Goal: Answer question/provide support: Share knowledge or assist other users

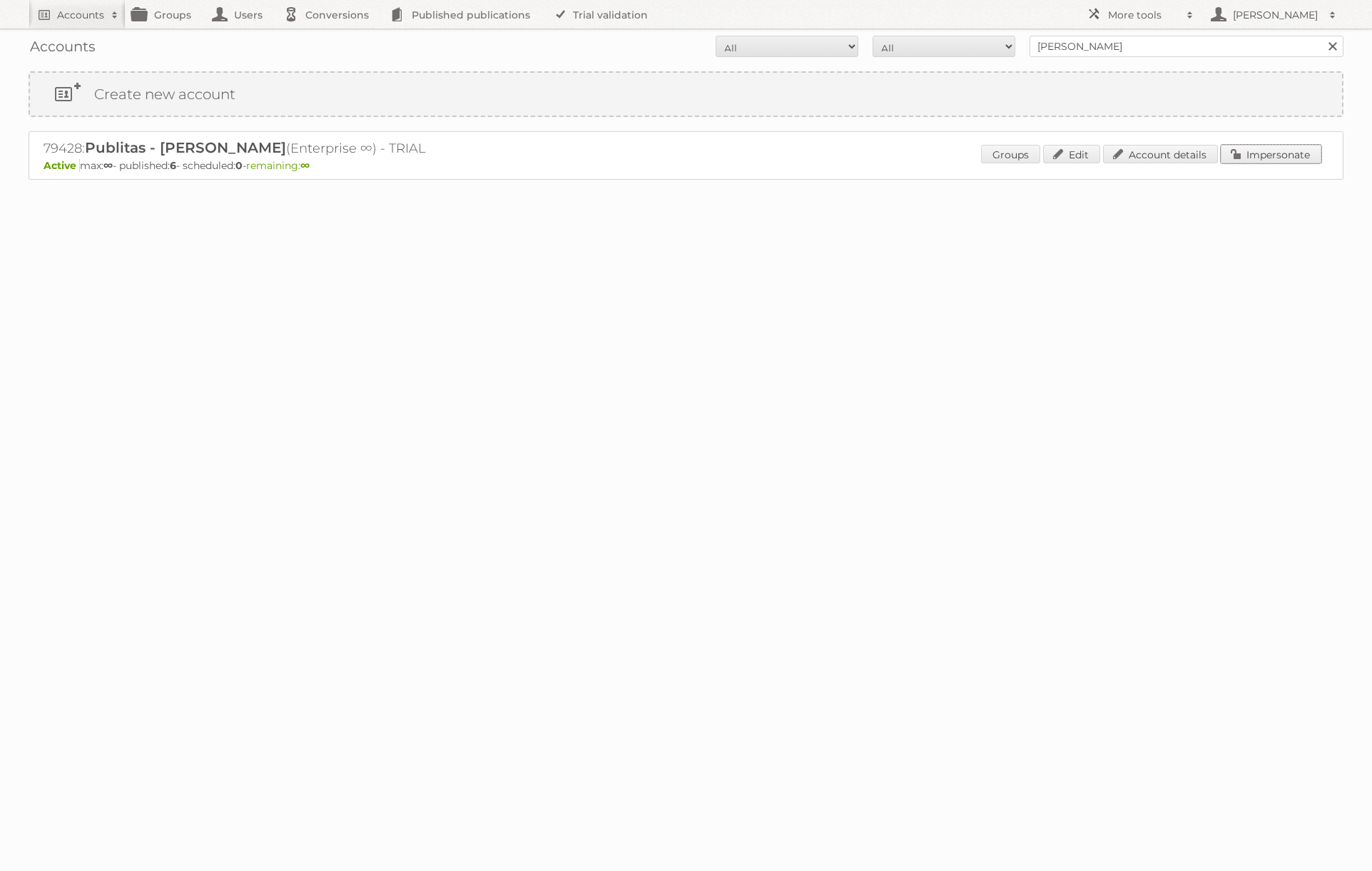
click at [1252, 154] on link "Impersonate" at bounding box center [1271, 154] width 100 height 18
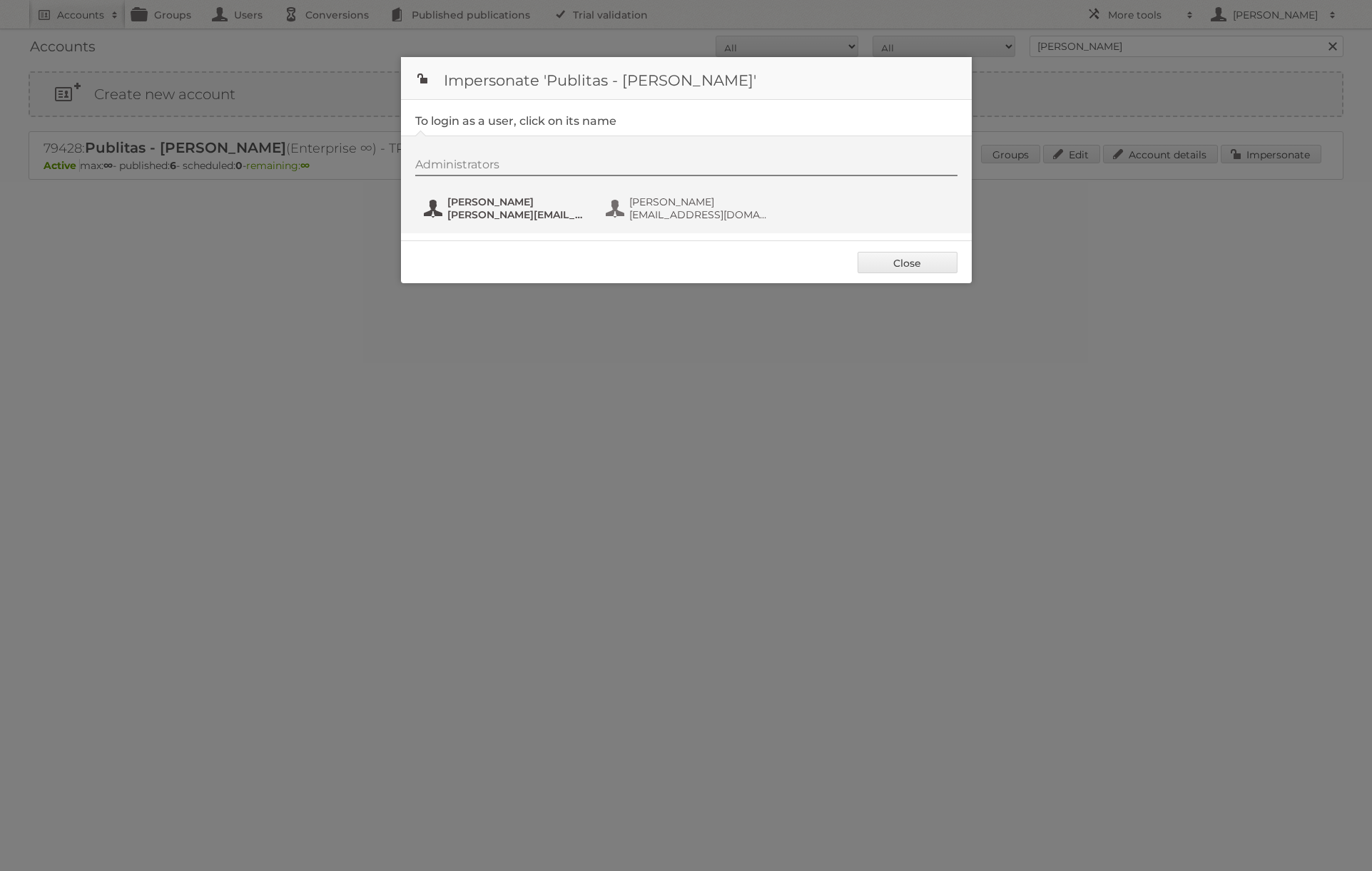
click at [545, 205] on span "[PERSON_NAME]" at bounding box center [516, 202] width 138 height 13
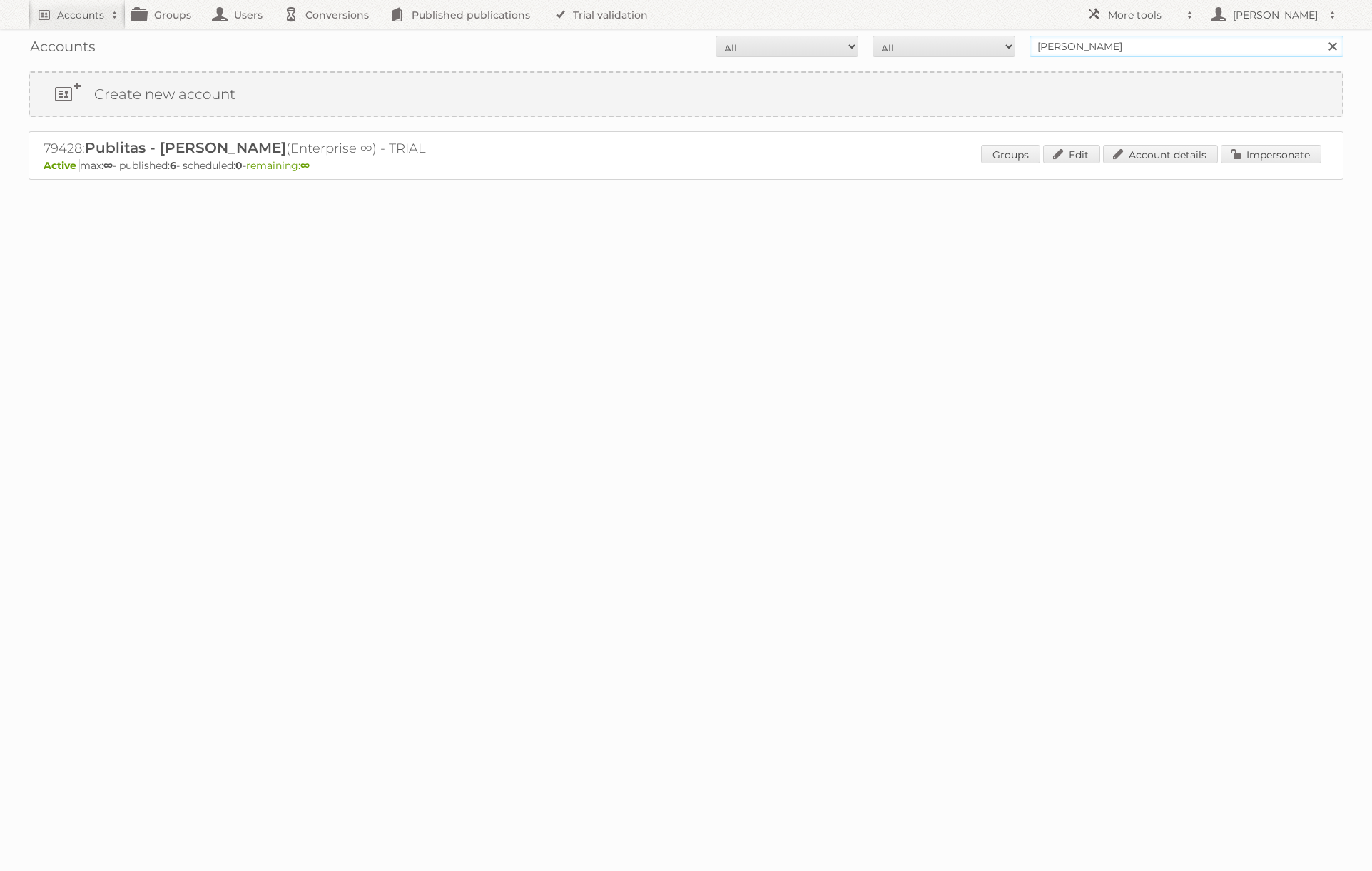
click at [1165, 43] on input "danielius@publitas" at bounding box center [1186, 46] width 314 height 21
type input "REWE"
click at [1321, 36] on input "Search" at bounding box center [1332, 46] width 21 height 21
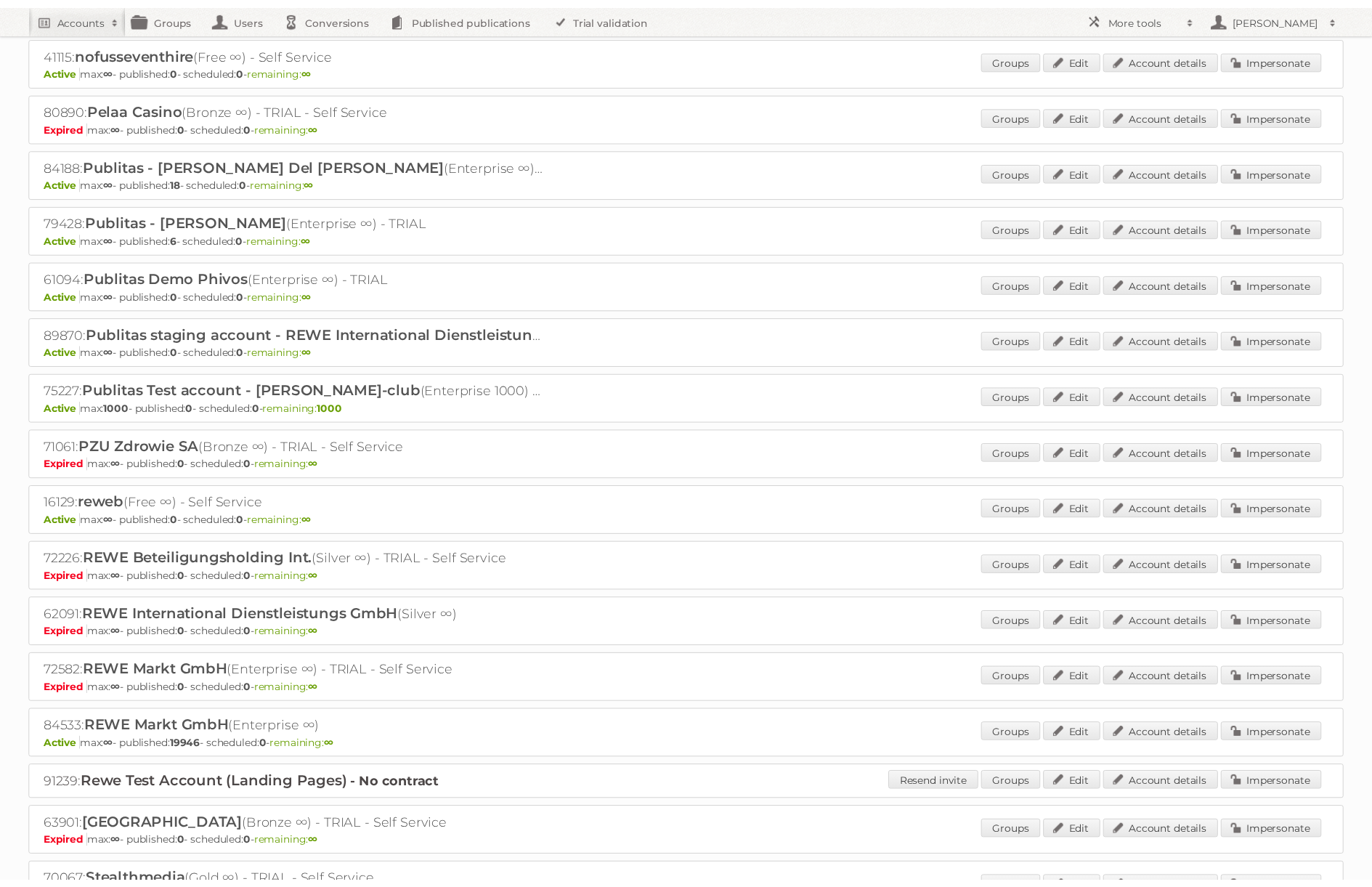
scroll to position [1008, 0]
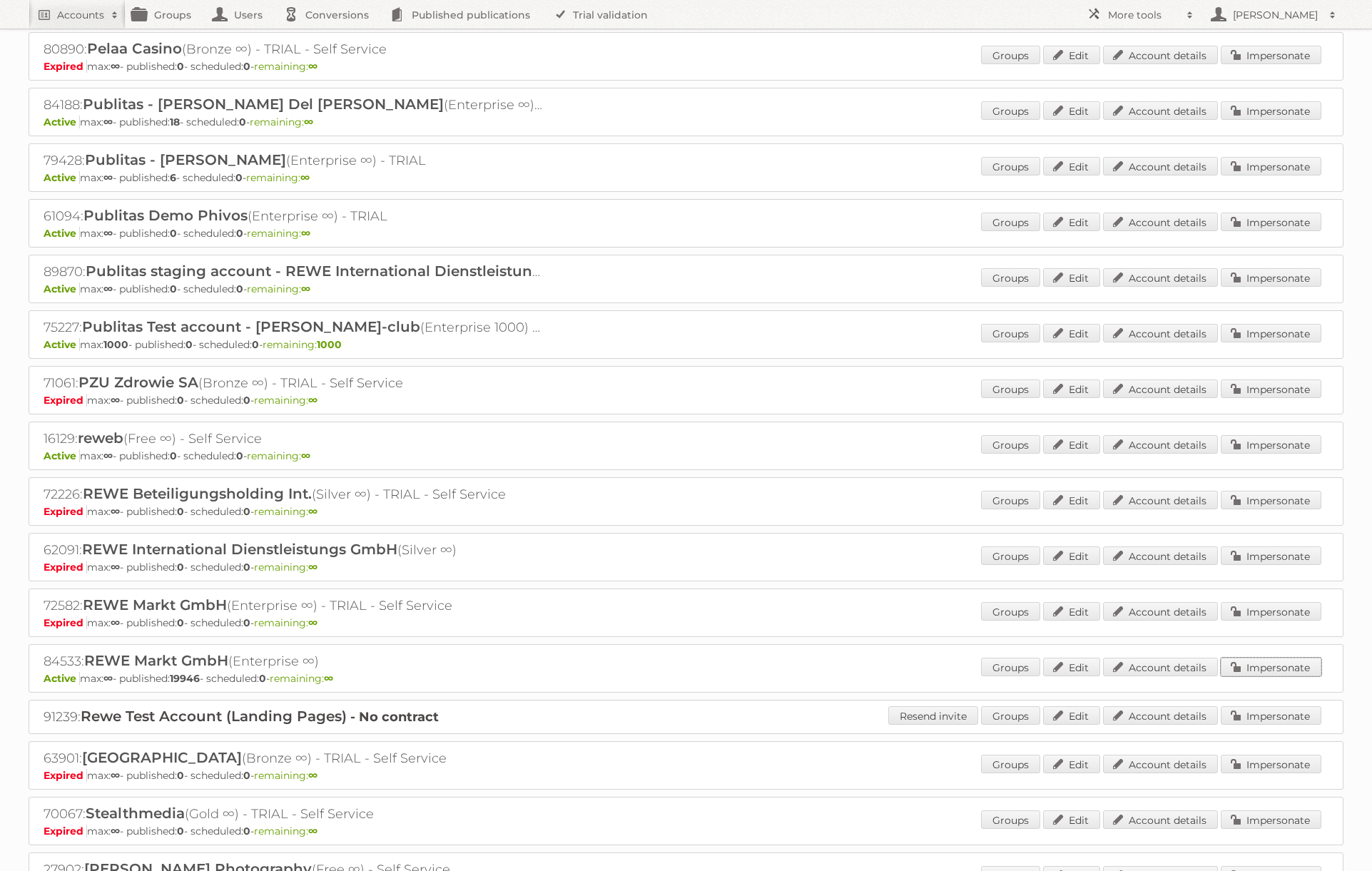
click at [1283, 663] on link "Impersonate" at bounding box center [1271, 667] width 100 height 18
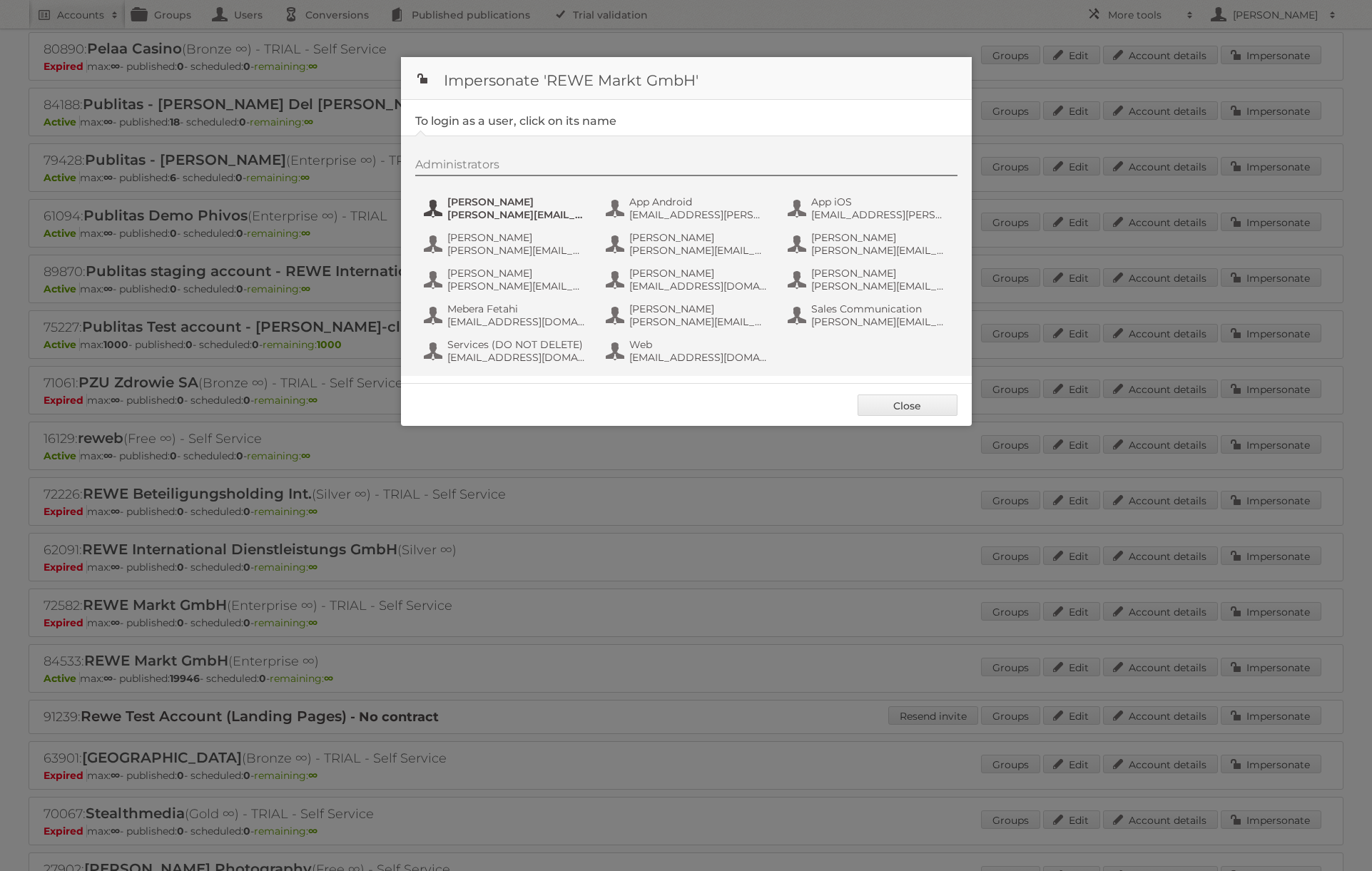
click at [570, 213] on span "alexandra.ramroth-bell@rewe-group.com" at bounding box center [516, 215] width 138 height 13
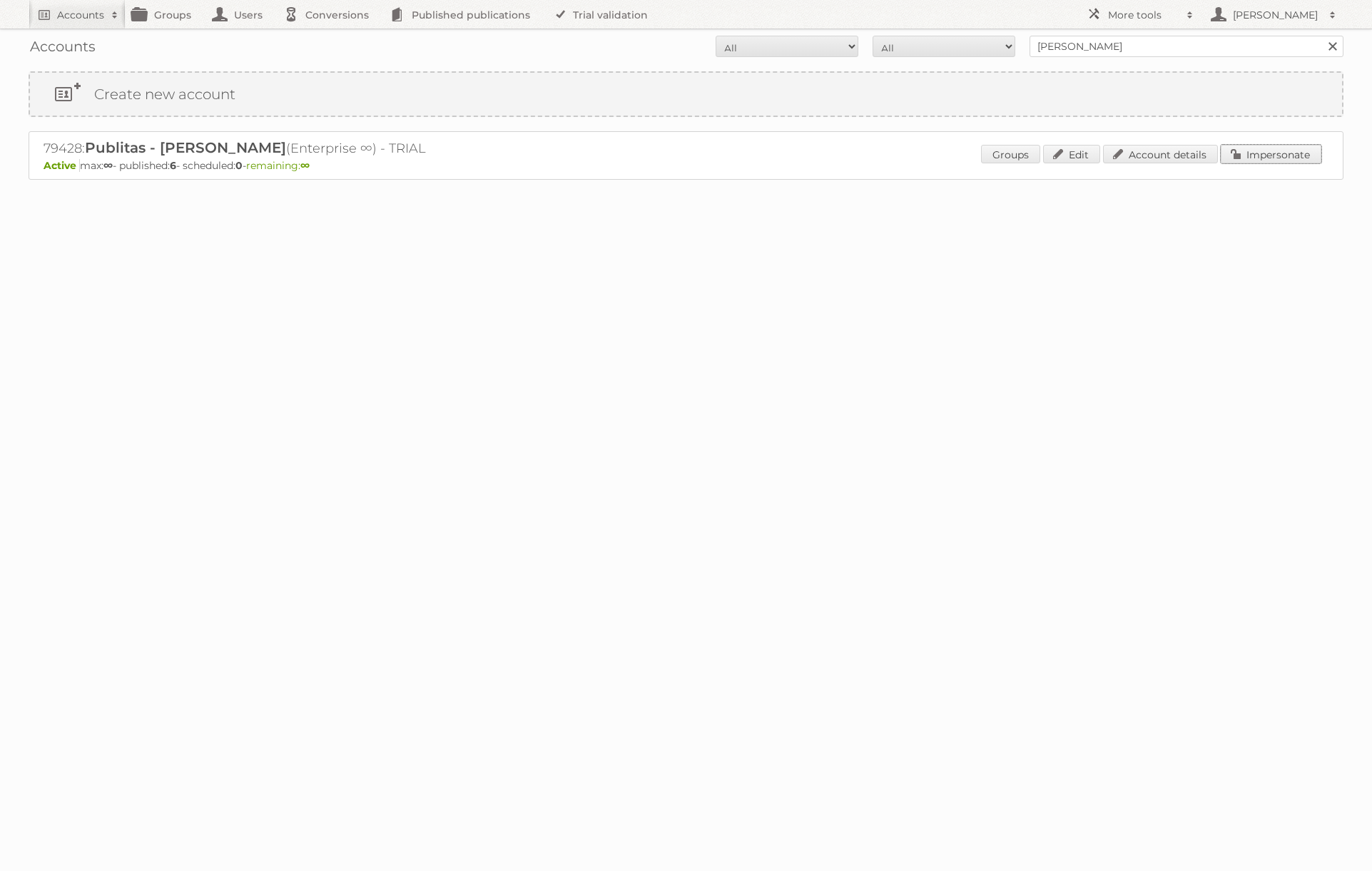
drag, startPoint x: 1268, startPoint y: 156, endPoint x: 1258, endPoint y: 159, distance: 10.4
click at [1268, 156] on link "Impersonate" at bounding box center [1271, 154] width 100 height 18
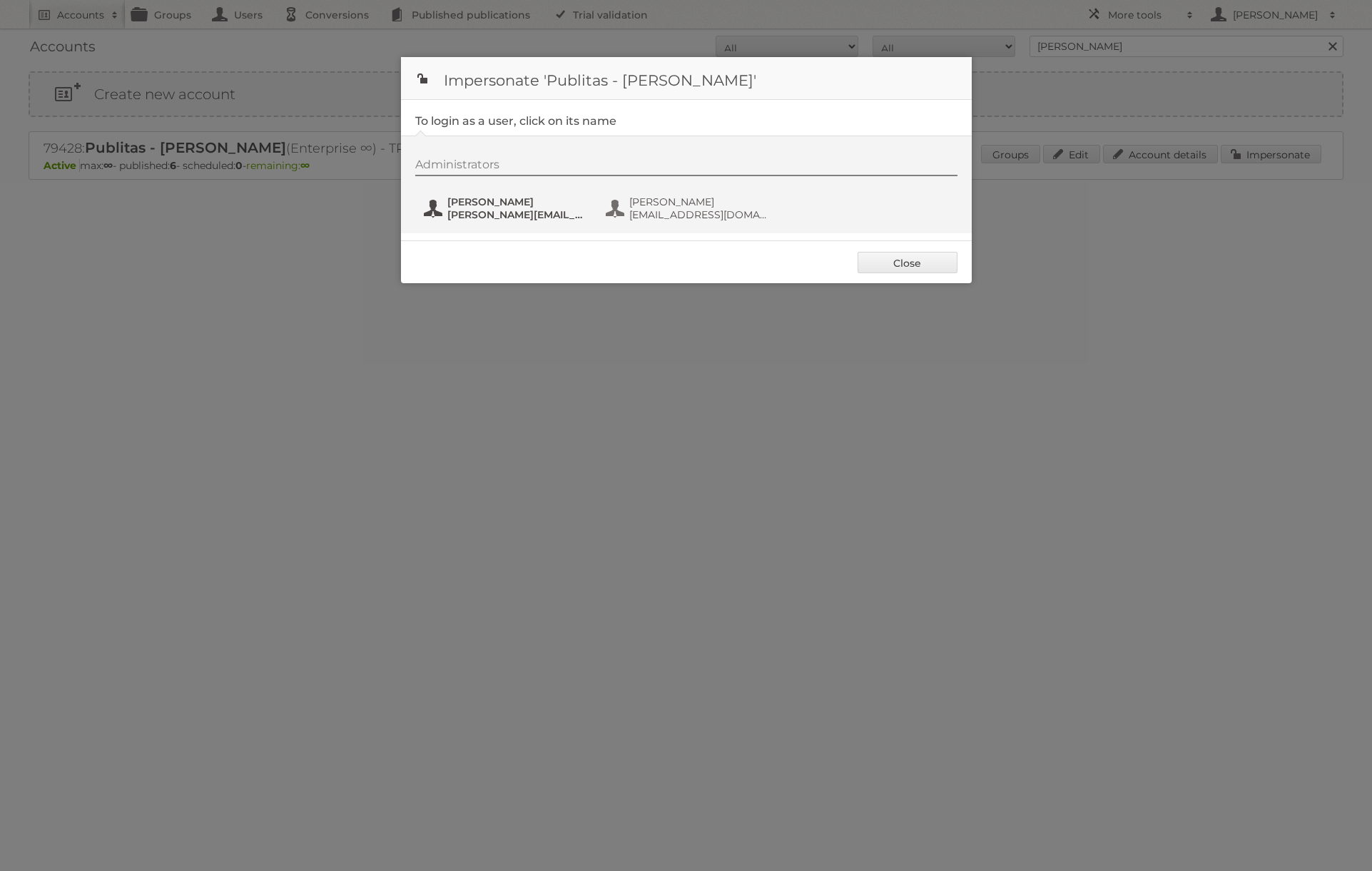
click at [478, 211] on span "[PERSON_NAME][EMAIL_ADDRESS][DOMAIN_NAME]" at bounding box center [516, 215] width 138 height 13
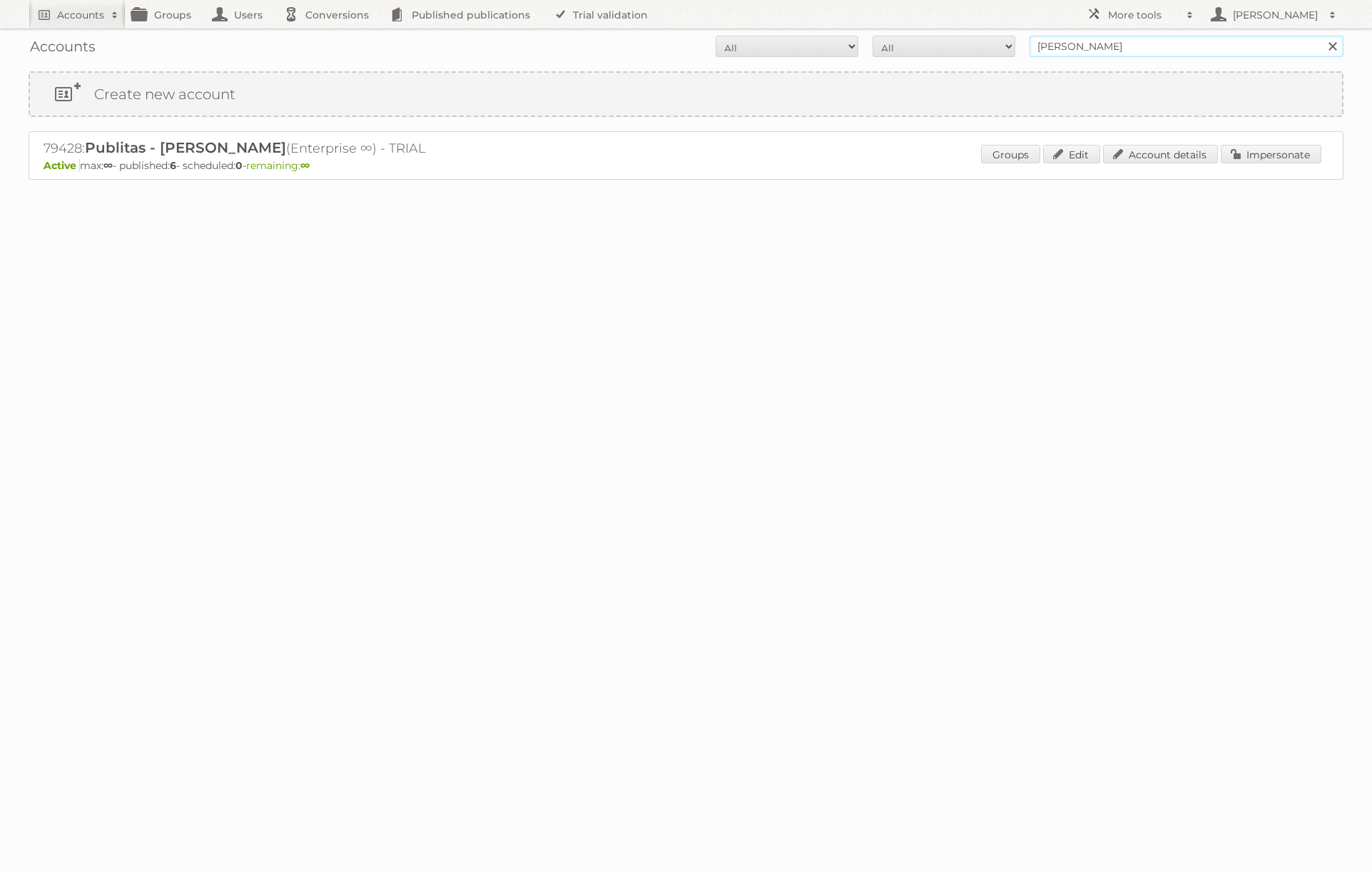
click at [1145, 50] on input "danielius@publitas" at bounding box center [1186, 46] width 314 height 21
type input "REWE"
click at [1321, 36] on input "Search" at bounding box center [1332, 46] width 21 height 21
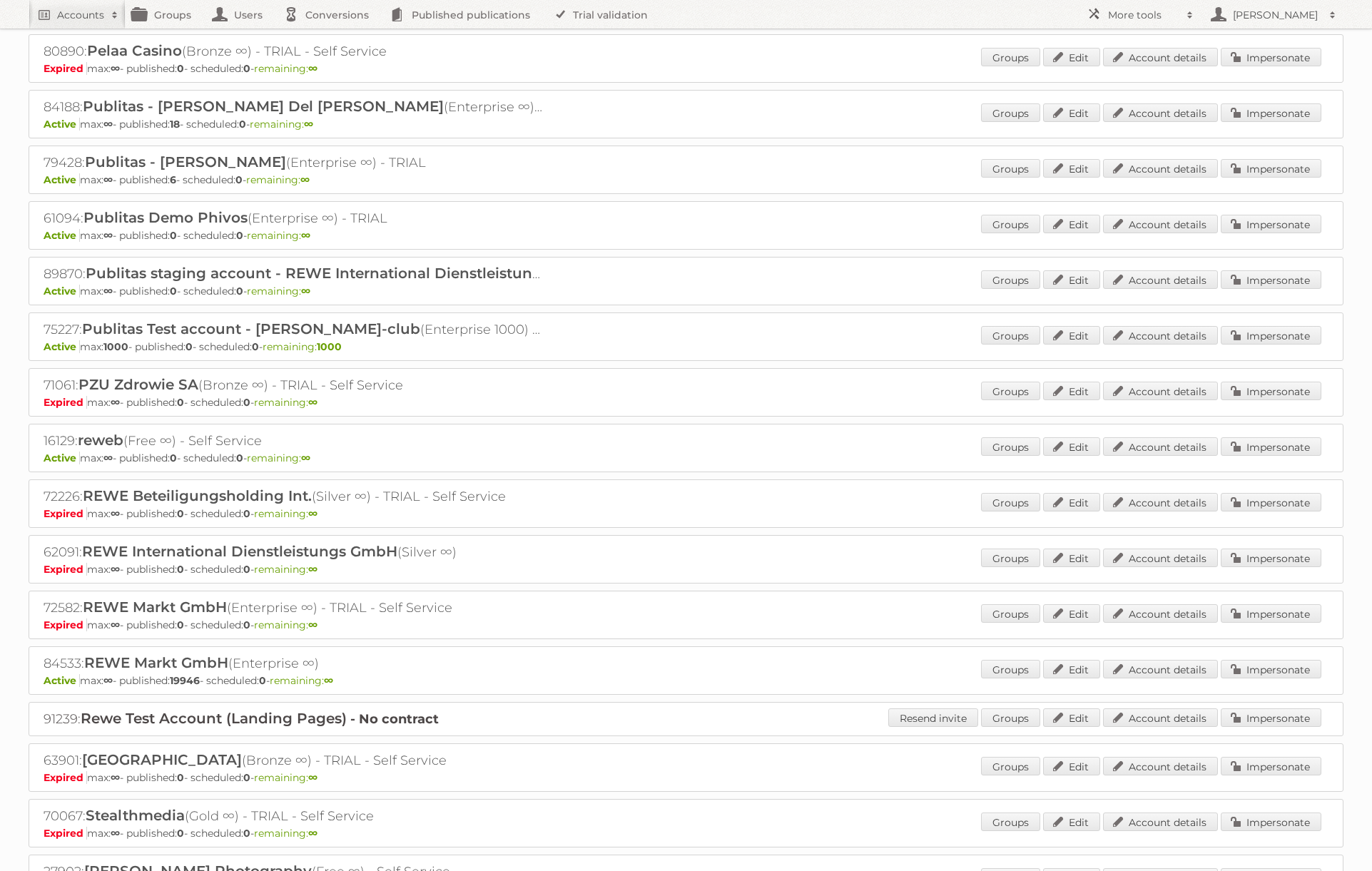
scroll to position [988, 0]
drag, startPoint x: 1244, startPoint y: 666, endPoint x: 1235, endPoint y: 665, distance: 9.1
click at [1244, 666] on link "Impersonate" at bounding box center [1271, 669] width 100 height 18
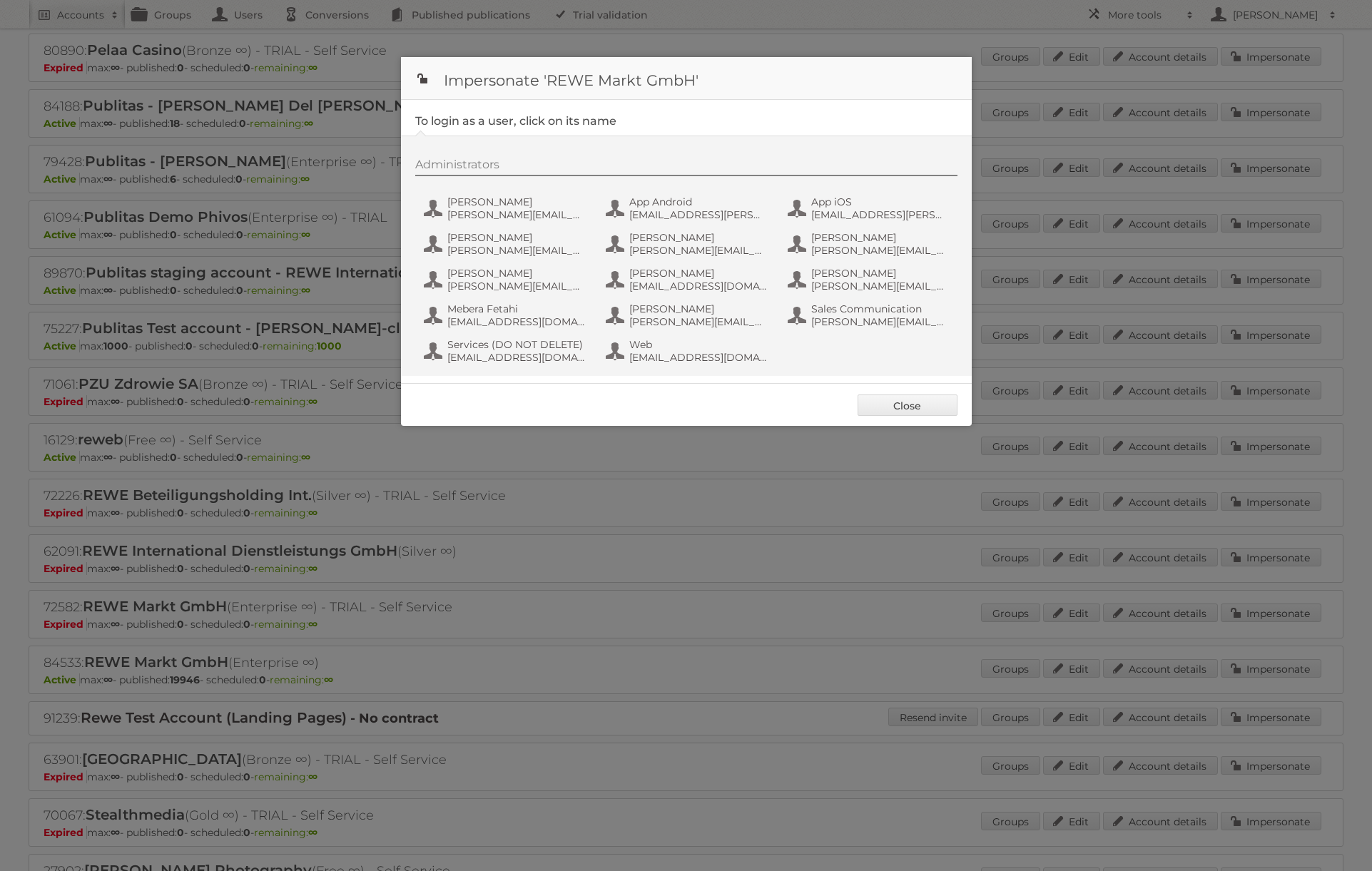
click at [517, 190] on div "Administrators Alexandra Ramroth Bell alexandra.ramroth-bell@rewe-group.com App…" at bounding box center [694, 263] width 557 height 211
click at [518, 196] on span "Alexandra Ramroth Bell" at bounding box center [516, 202] width 138 height 13
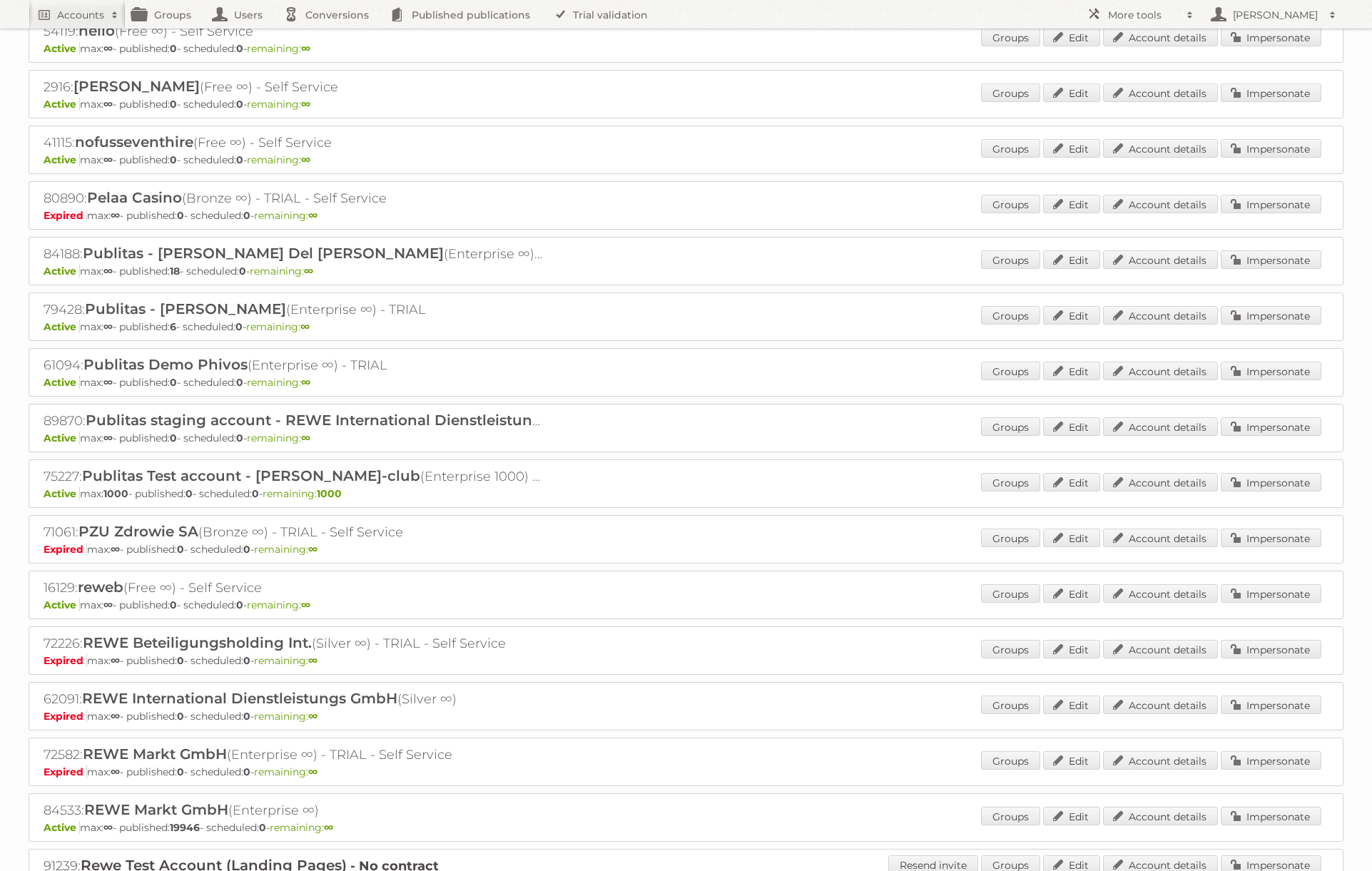
scroll to position [839, 0]
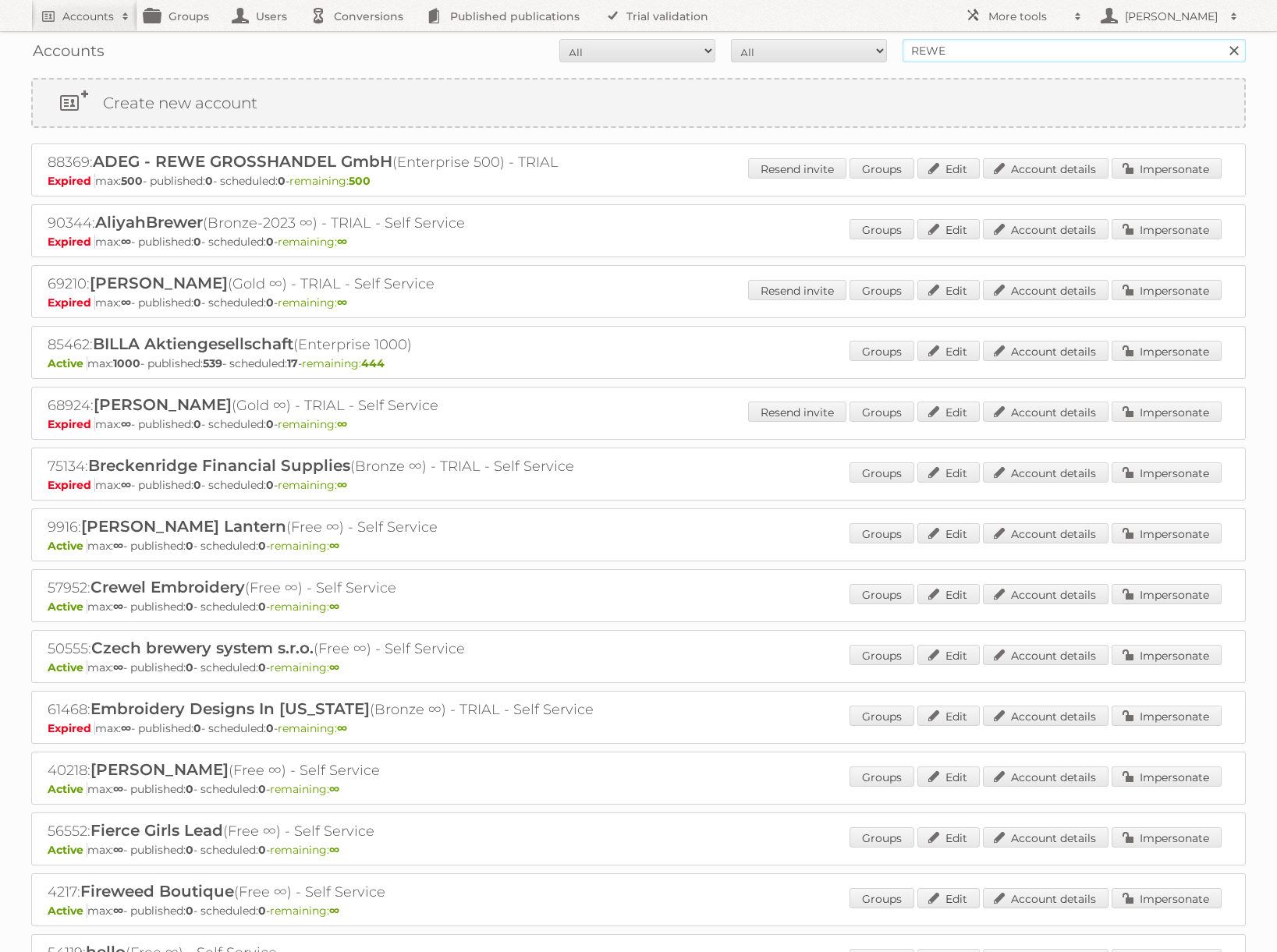
click at [964, 57] on input "REWE" at bounding box center [1073, 51] width 343 height 23
type input "Sligro"
click at [1221, 39] on input "Search" at bounding box center [1233, 51] width 23 height 23
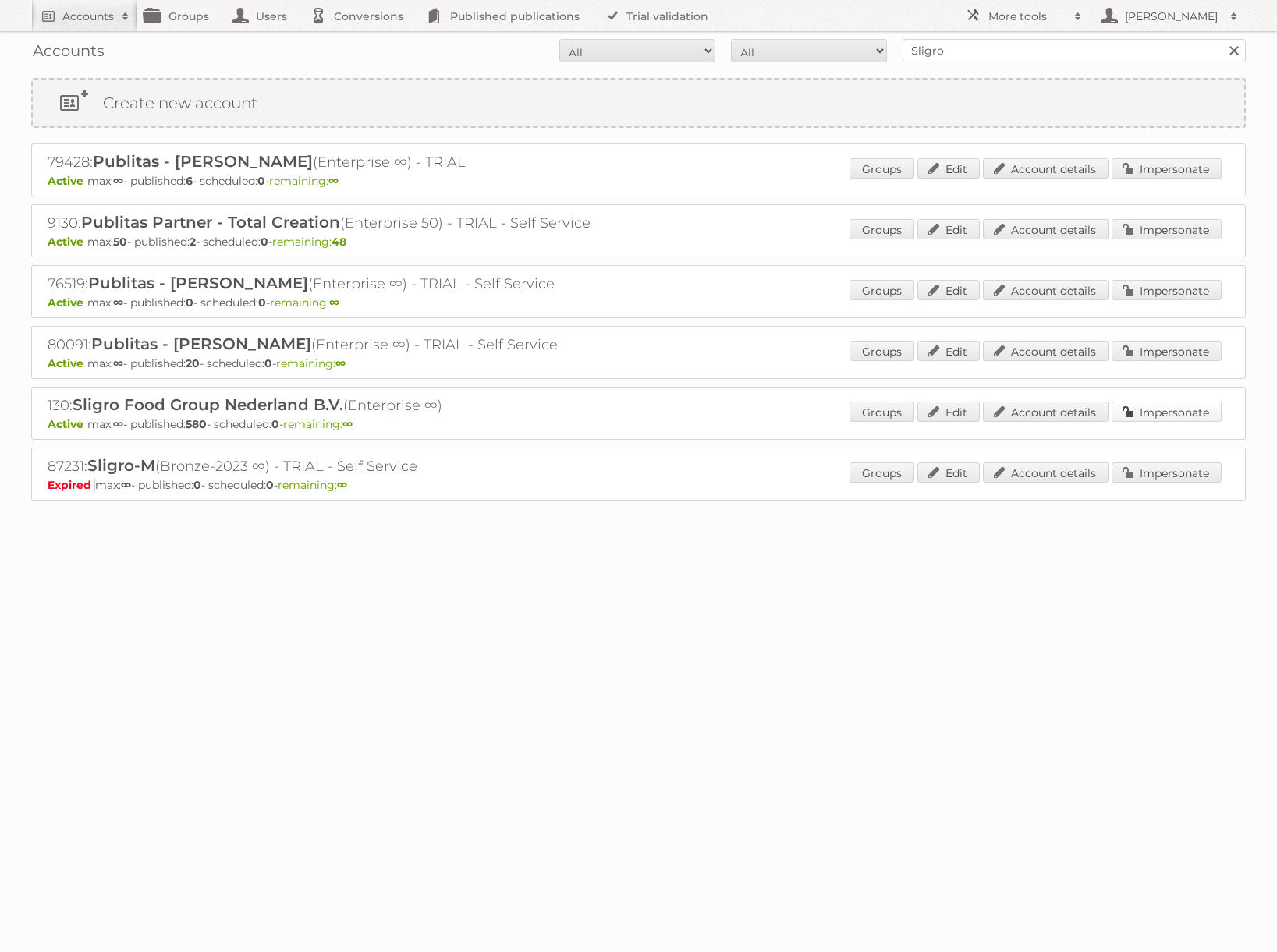
drag, startPoint x: 1166, startPoint y: 417, endPoint x: 1050, endPoint y: 401, distance: 117.1
click at [1166, 417] on link "Impersonate" at bounding box center [1166, 412] width 110 height 20
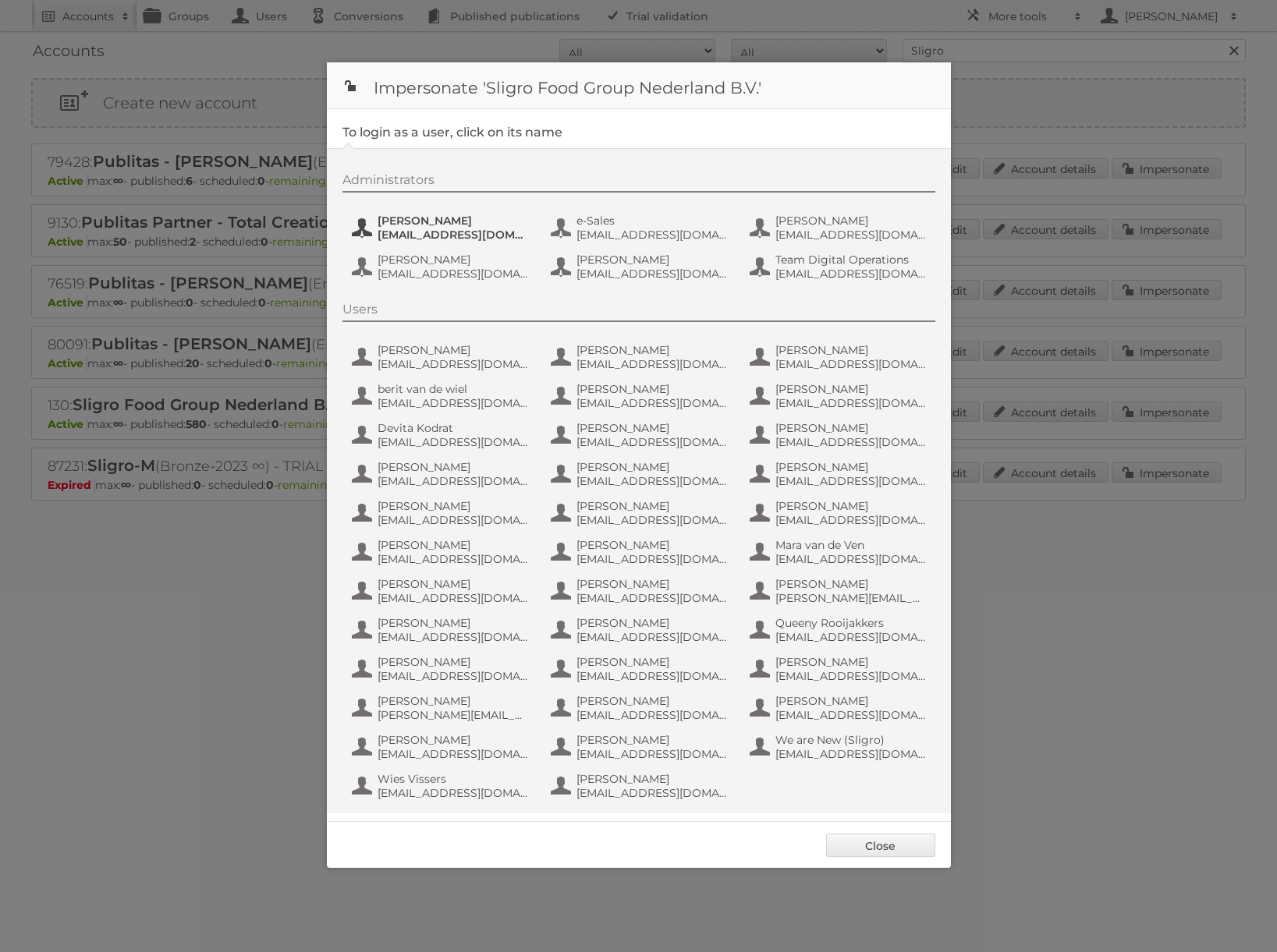
click at [446, 233] on span "[EMAIL_ADDRESS][DOMAIN_NAME]" at bounding box center [453, 234] width 151 height 14
